Goal: Task Accomplishment & Management: Use online tool/utility

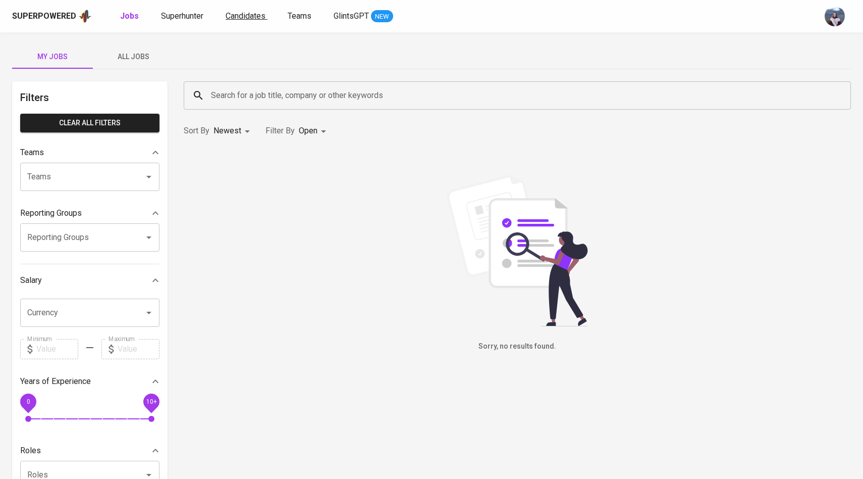
click at [231, 18] on span "Candidates" at bounding box center [246, 16] width 40 height 10
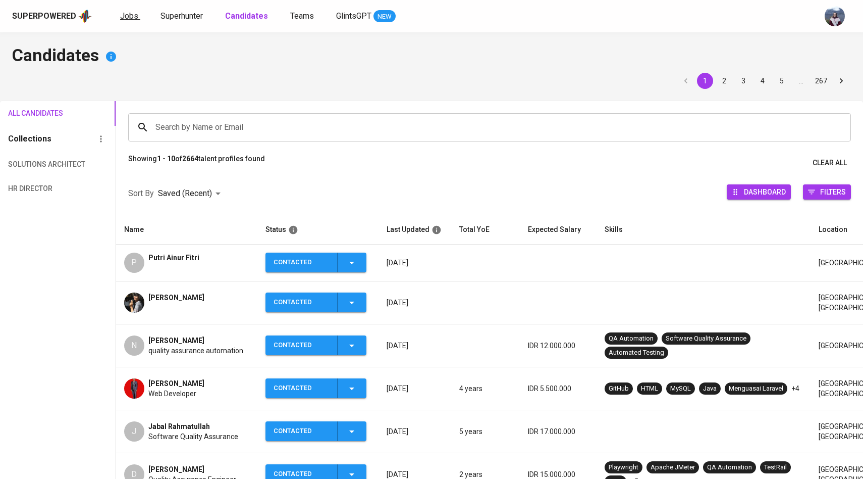
click at [125, 14] on span "Jobs" at bounding box center [129, 16] width 18 height 10
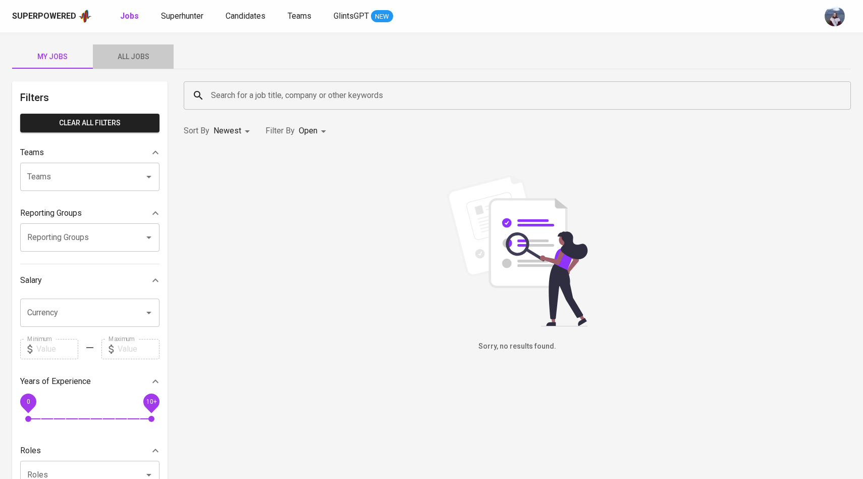
click at [141, 59] on span "All Jobs" at bounding box center [133, 56] width 69 height 13
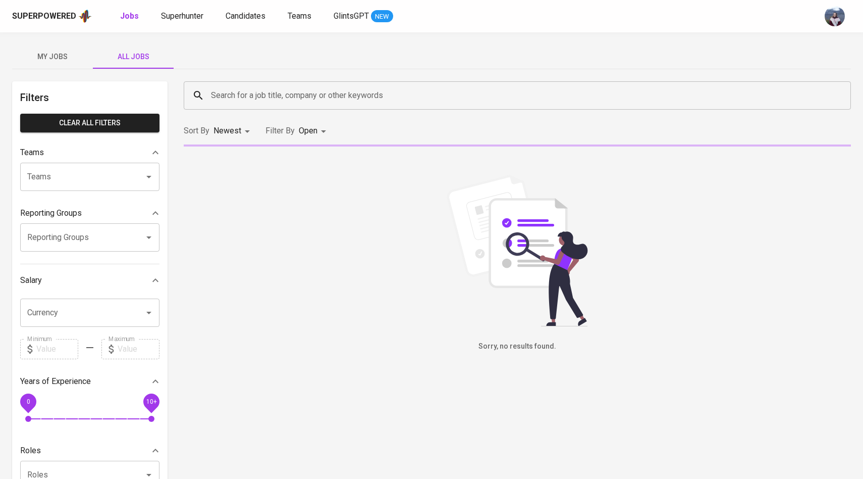
click at [225, 94] on input "Search for a job title, company or other keywords" at bounding box center [520, 95] width 623 height 19
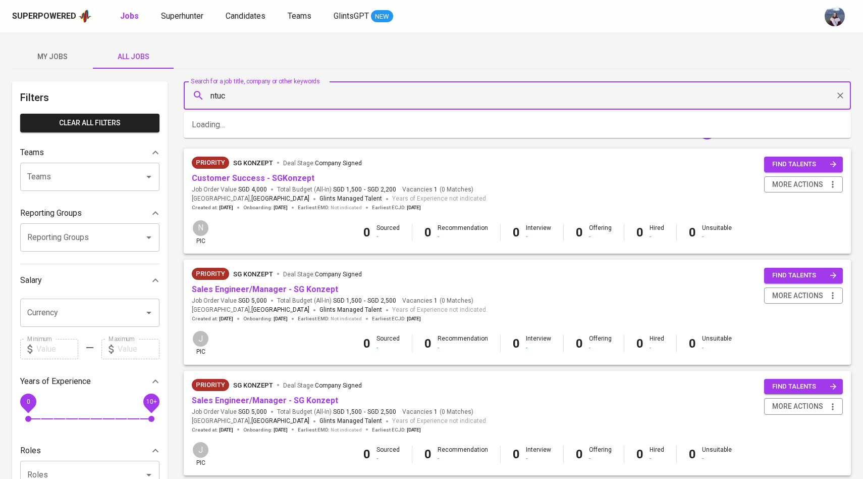
type input "ntuc"
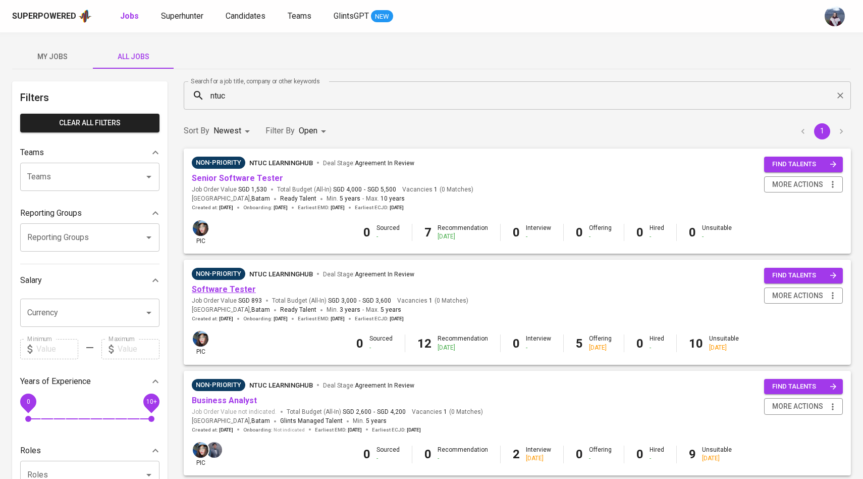
click at [232, 288] on link "Software Tester" at bounding box center [224, 289] width 64 height 10
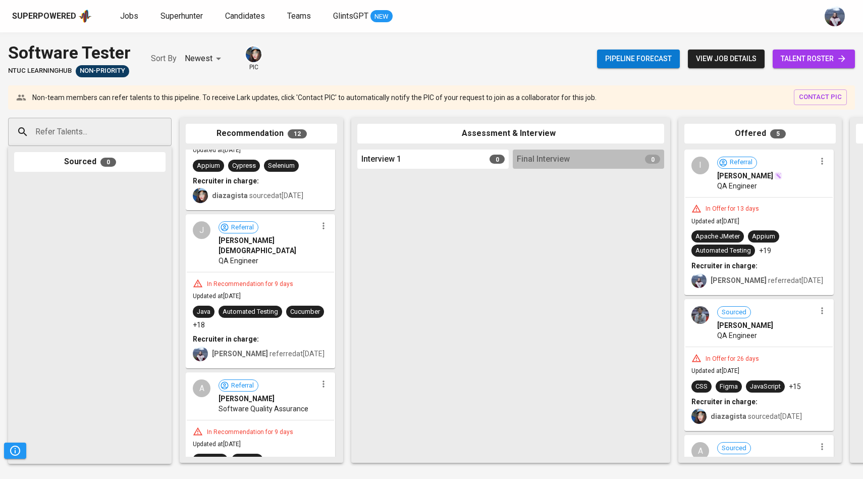
scroll to position [928, 0]
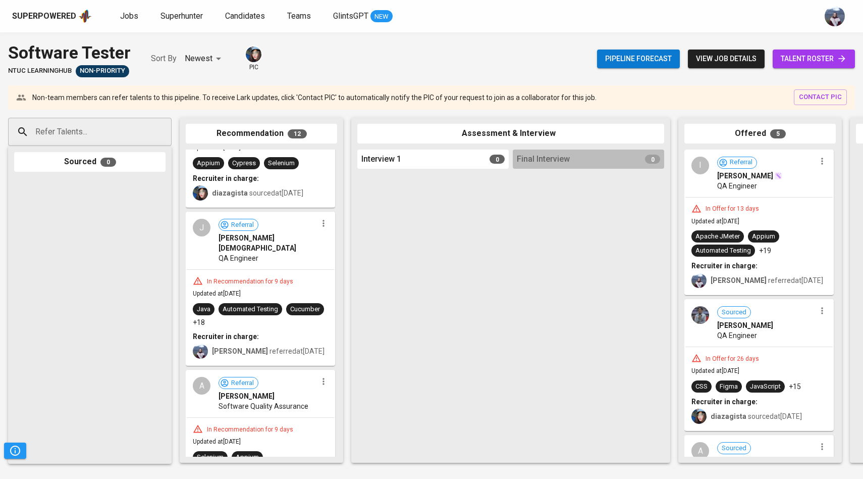
click at [254, 235] on span "[PERSON_NAME][DEMOGRAPHIC_DATA]" at bounding box center [268, 243] width 98 height 20
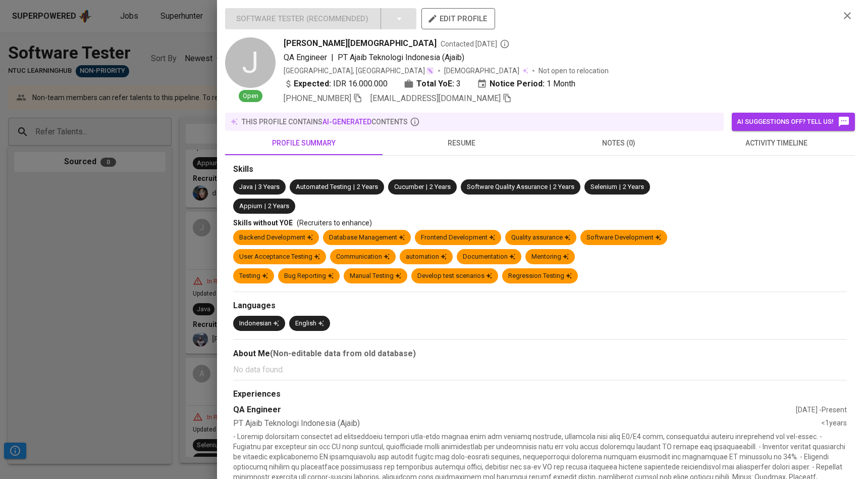
click at [503, 99] on icon "button" at bounding box center [507, 97] width 9 height 9
click at [128, 225] on div at bounding box center [431, 239] width 863 height 479
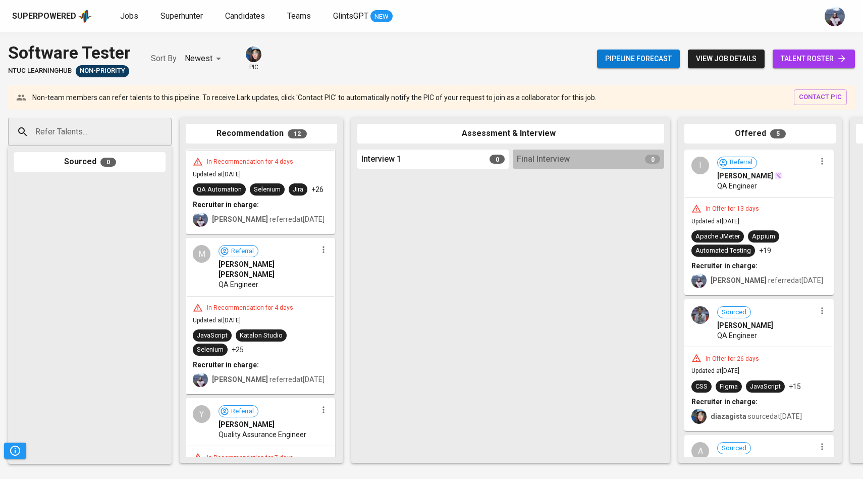
scroll to position [314, 0]
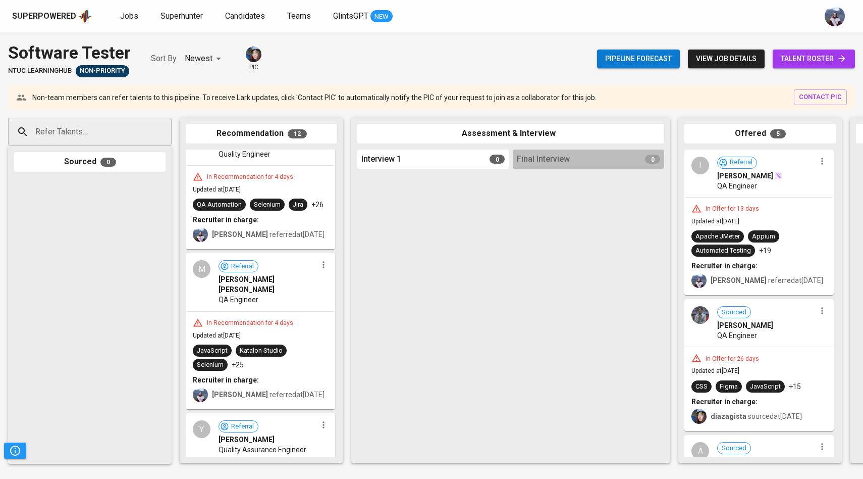
click at [257, 281] on span "[PERSON_NAME] [PERSON_NAME]" at bounding box center [268, 284] width 98 height 20
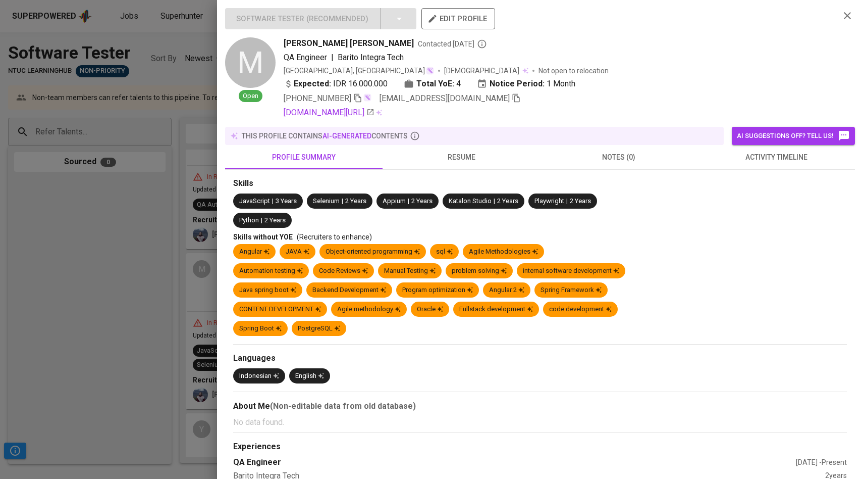
click at [512, 99] on icon "button" at bounding box center [516, 97] width 9 height 9
click at [199, 230] on div at bounding box center [431, 239] width 863 height 479
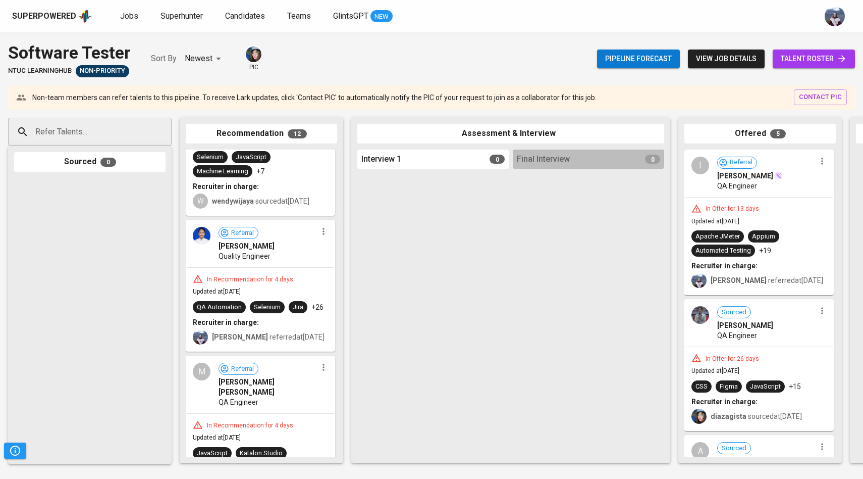
scroll to position [205, 0]
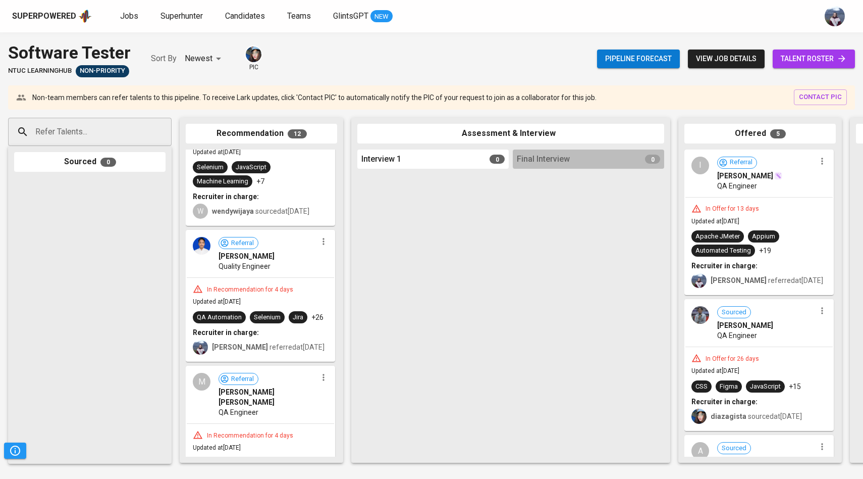
click at [275, 260] on span "[PERSON_NAME]" at bounding box center [247, 256] width 56 height 10
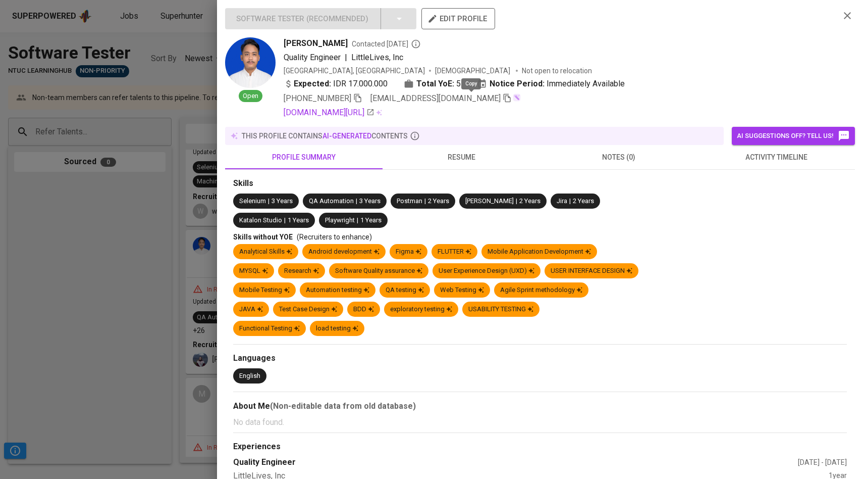
click at [503, 96] on icon "button" at bounding box center [507, 97] width 9 height 9
click at [134, 233] on div at bounding box center [431, 239] width 863 height 479
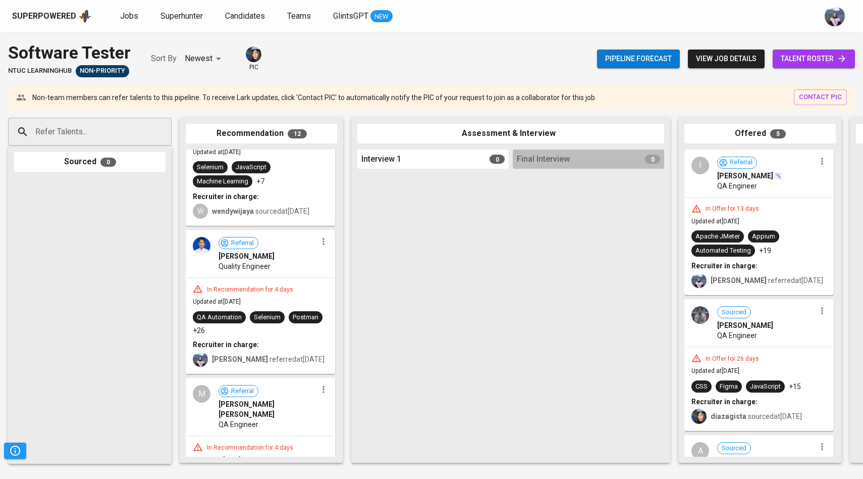
click at [805, 59] on span "talent roster" at bounding box center [814, 59] width 66 height 13
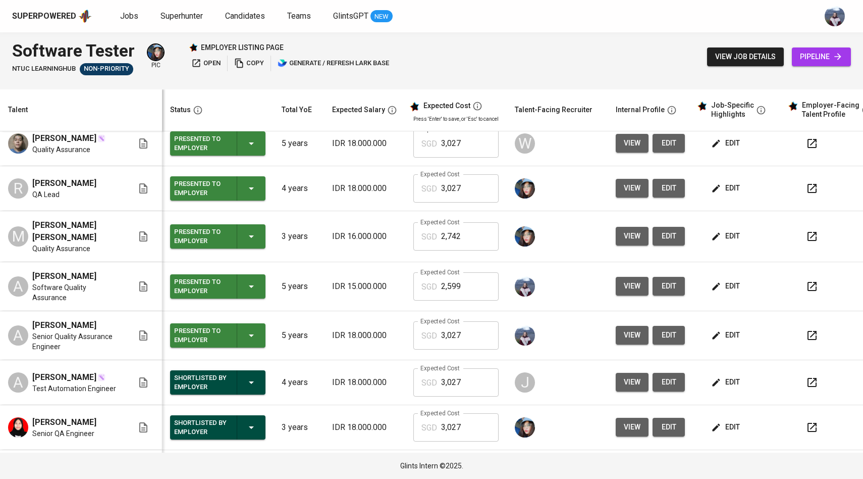
scroll to position [160, 0]
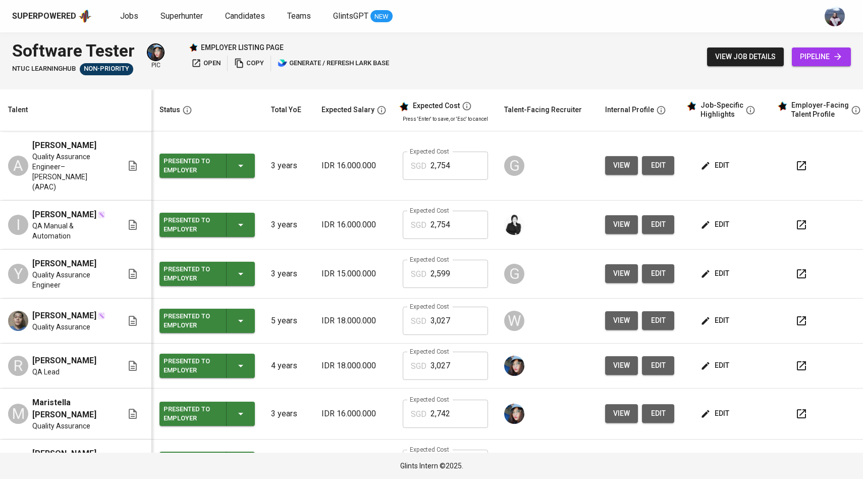
scroll to position [160, 0]
